Goal: Information Seeking & Learning: Compare options

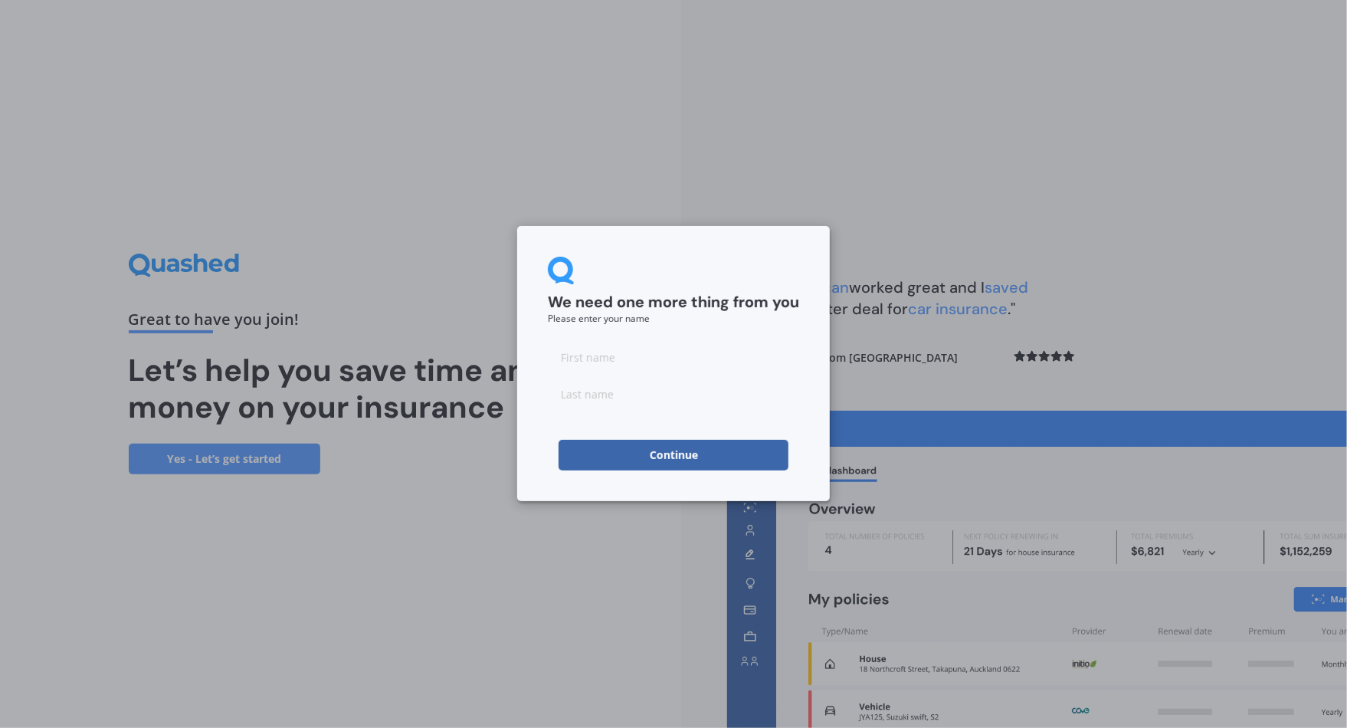
click at [580, 363] on input at bounding box center [673, 357] width 251 height 31
click at [637, 352] on input "Hannahq" at bounding box center [673, 357] width 251 height 31
type input "[PERSON_NAME]"
click at [692, 463] on button "Continue" at bounding box center [673, 455] width 230 height 31
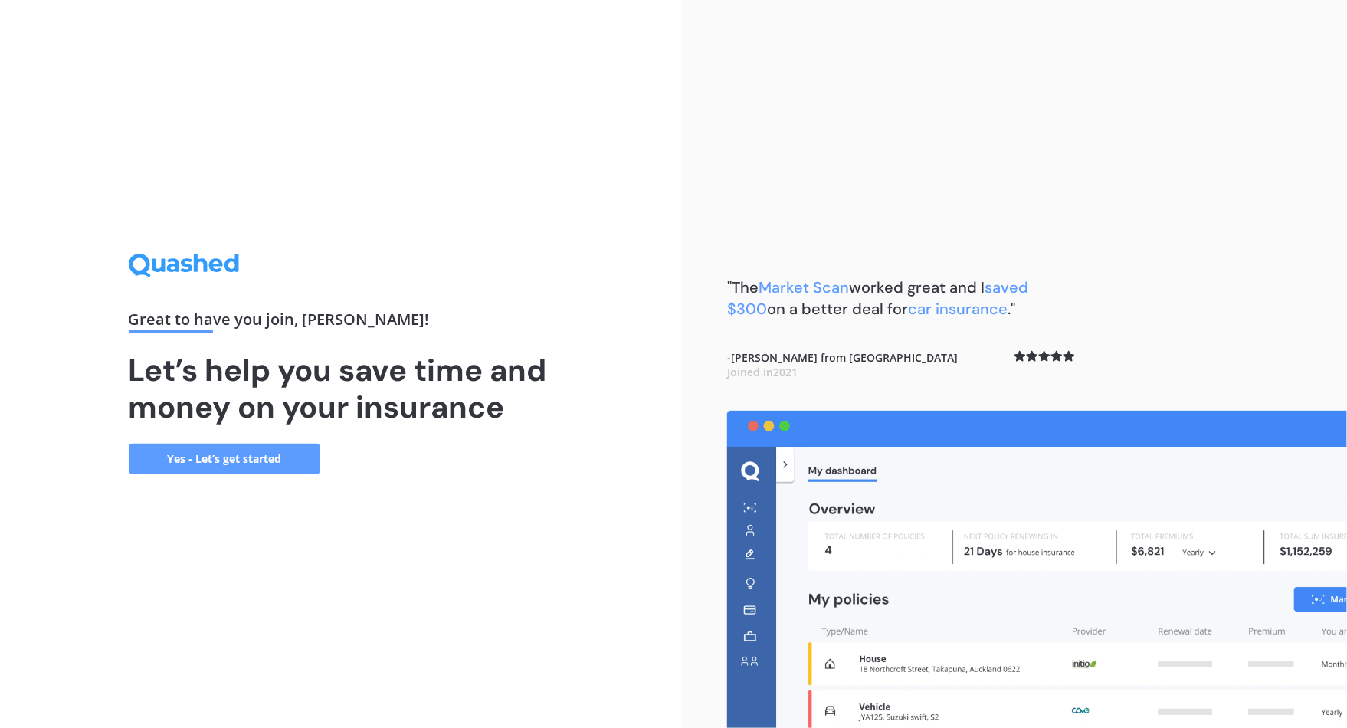
click at [202, 455] on link "Yes - Let’s get started" at bounding box center [225, 459] width 192 height 31
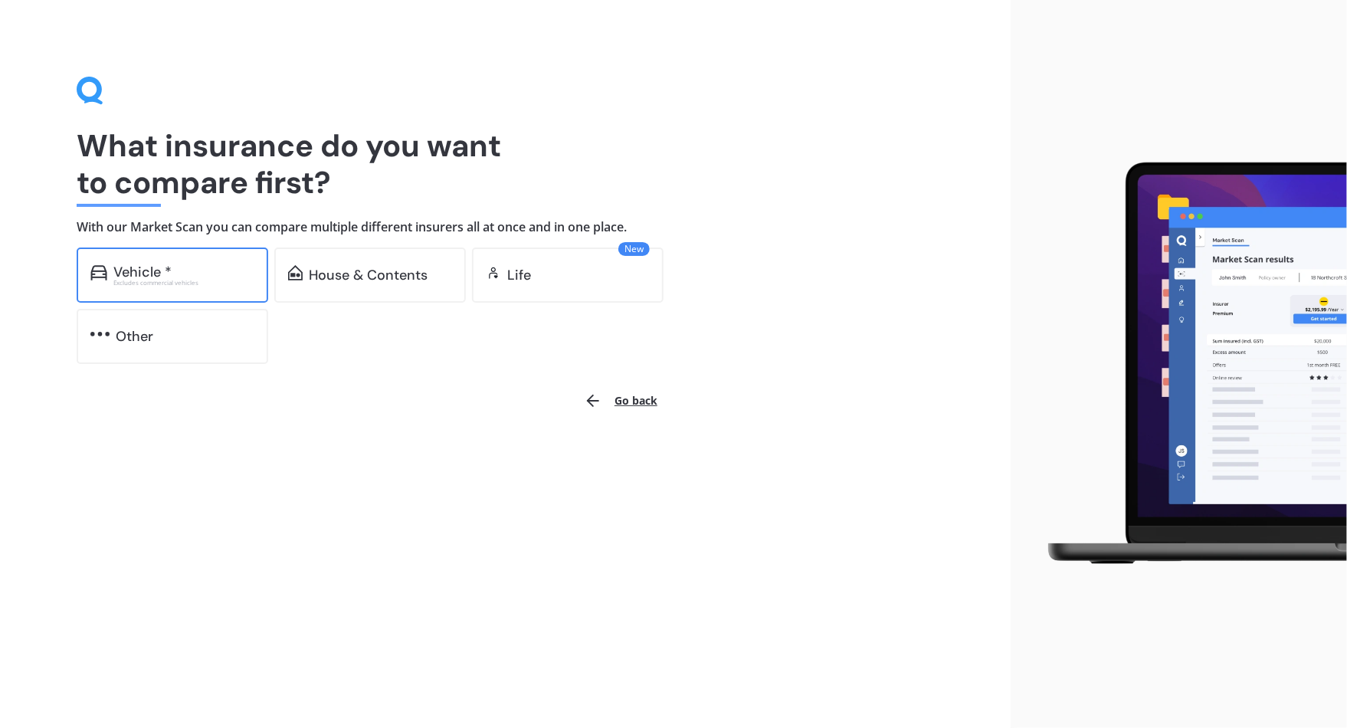
click at [204, 286] on div "Vehicle * Excludes commercial vehicles" at bounding box center [173, 274] width 192 height 55
